Goal: Transaction & Acquisition: Purchase product/service

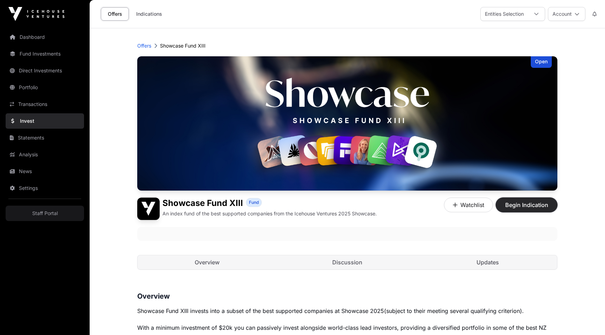
click at [521, 206] on span "Begin Indication" at bounding box center [527, 205] width 44 height 8
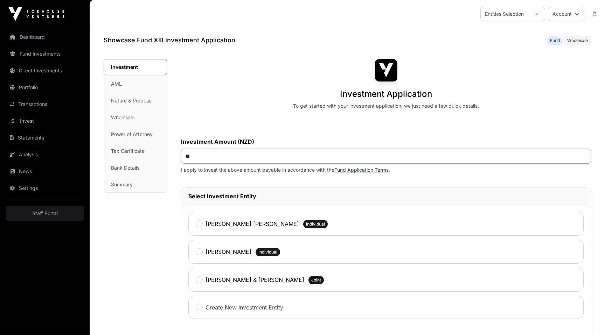
click at [204, 153] on input "**" at bounding box center [386, 156] width 410 height 15
type input "******"
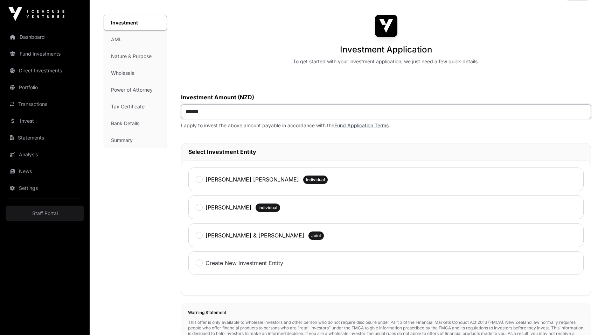
scroll to position [153, 0]
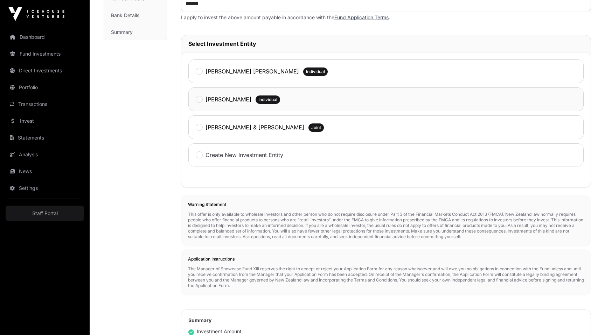
click at [218, 100] on label "[PERSON_NAME]" at bounding box center [229, 99] width 46 height 8
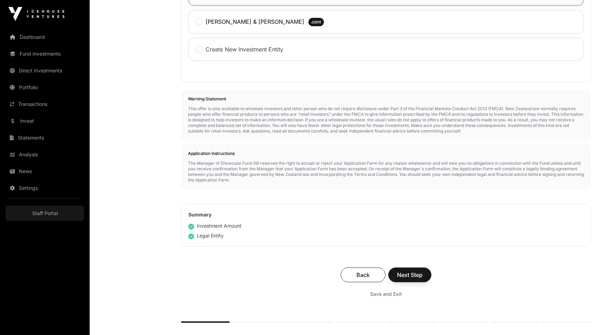
scroll to position [274, 0]
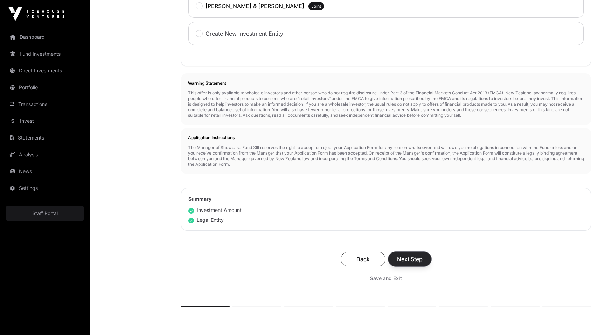
click at [421, 258] on span "Next Step" at bounding box center [410, 259] width 26 height 8
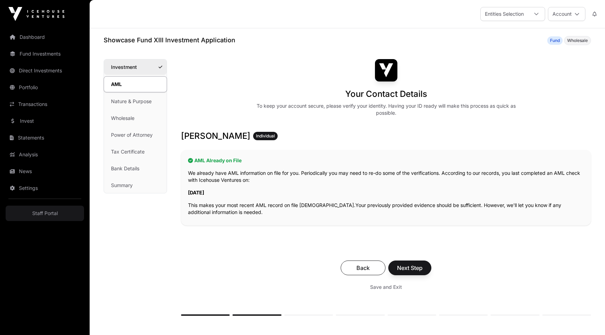
click at [135, 71] on link "Investment" at bounding box center [135, 67] width 63 height 15
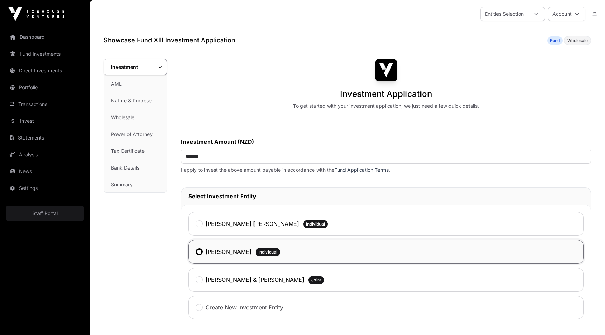
click at [109, 42] on h1 "Showcase Fund XIII Investment Application" at bounding box center [170, 40] width 132 height 10
drag, startPoint x: 109, startPoint y: 42, endPoint x: 154, endPoint y: 41, distance: 45.9
click at [155, 42] on h1 "Showcase Fund XIII Investment Application" at bounding box center [170, 40] width 132 height 10
click at [164, 42] on h1 "Showcase Fund XIII Investment Application" at bounding box center [170, 40] width 132 height 10
click at [158, 40] on h1 "Showcase Fund XIII Investment Application" at bounding box center [170, 40] width 132 height 10
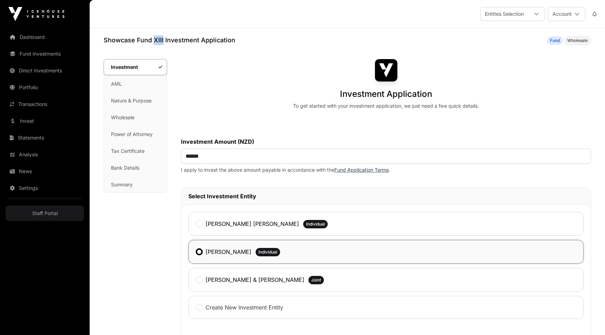
click at [158, 40] on h1 "Showcase Fund XIII Investment Application" at bounding box center [170, 40] width 132 height 10
copy h1 "XIII"
click at [307, 75] on div "Investment Application To get started with your investment application, we just…" at bounding box center [386, 84] width 410 height 50
click at [111, 42] on h1 "Showcase Fund XIII Investment Application" at bounding box center [170, 40] width 132 height 10
drag, startPoint x: 111, startPoint y: 42, endPoint x: 158, endPoint y: 41, distance: 47.3
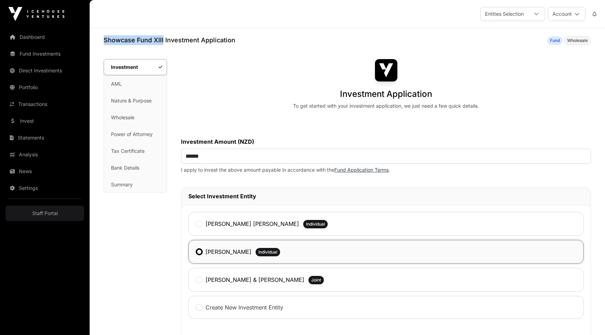
click at [158, 41] on h1 "Showcase Fund XIII Investment Application" at bounding box center [170, 40] width 132 height 10
copy h1 "Showcase Fund XIII"
click at [267, 63] on div "Investment Application To get started with your investment application, we just…" at bounding box center [386, 84] width 410 height 50
click at [156, 191] on link "Summary" at bounding box center [135, 184] width 63 height 15
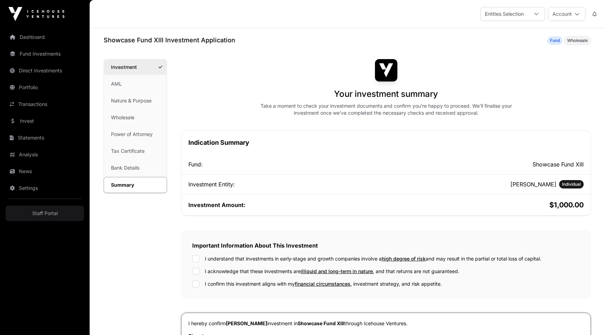
click at [117, 68] on link "Investment" at bounding box center [135, 67] width 63 height 15
click at [139, 280] on div "Summary Investment AML Nature & Purpose Wholesale Power of Attorney Tax Certifi…" at bounding box center [135, 262] width 63 height 406
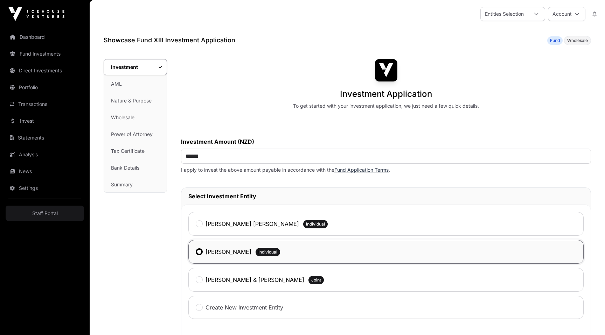
scroll to position [333, 0]
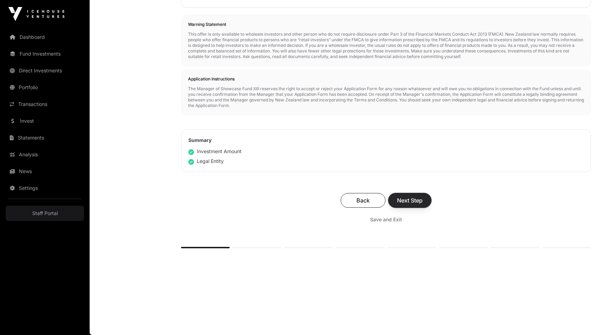
click at [404, 206] on button "Next Step" at bounding box center [409, 200] width 43 height 15
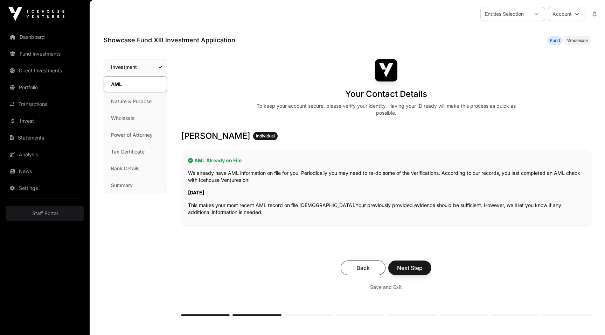
click at [247, 286] on div "Save and Exit" at bounding box center [386, 287] width 396 height 13
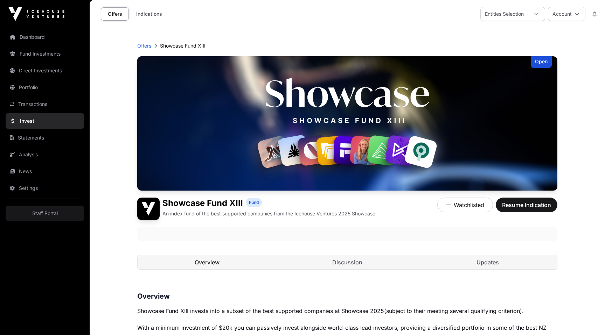
click at [189, 262] on link "Overview" at bounding box center [207, 263] width 139 height 14
click at [526, 203] on span "Resume Indication" at bounding box center [526, 205] width 49 height 8
